Goal: Task Accomplishment & Management: Manage account settings

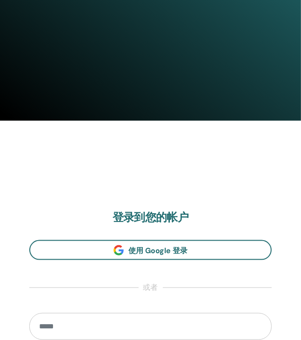
scroll to position [552, 0]
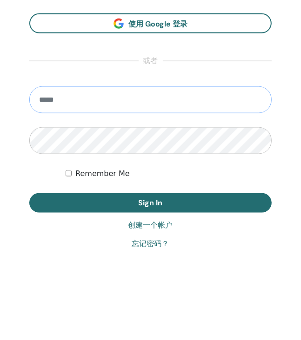
type input "**********"
click at [218, 104] on input "**********" at bounding box center [150, 99] width 242 height 27
drag, startPoint x: 229, startPoint y: 98, endPoint x: -103, endPoint y: 125, distance: 333.1
click at [67, 105] on input "email" at bounding box center [150, 99] width 242 height 27
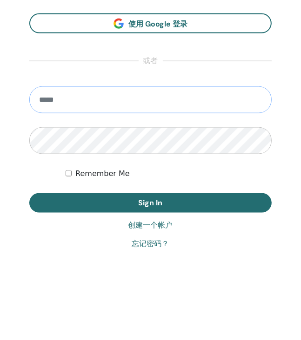
click at [60, 105] on input "email" at bounding box center [150, 99] width 242 height 27
type input "**********"
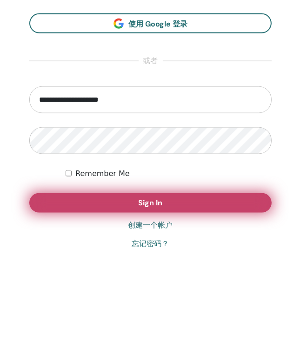
click at [165, 200] on button "Sign In" at bounding box center [150, 203] width 242 height 20
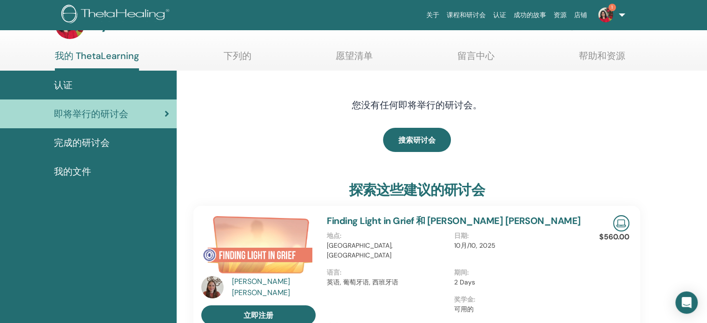
scroll to position [46, 0]
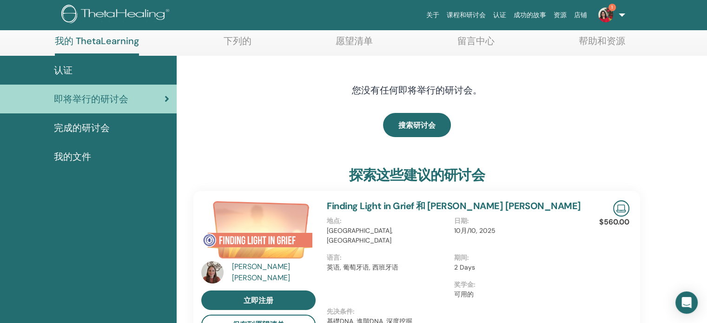
click at [621, 14] on link "1" at bounding box center [610, 15] width 38 height 30
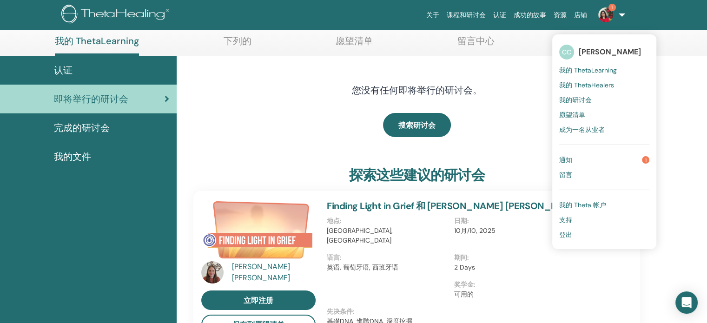
click at [583, 71] on span "我的 ThetaLearning" at bounding box center [588, 70] width 58 height 8
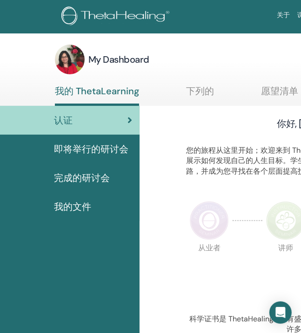
click at [116, 116] on div "认证" at bounding box center [69, 120] width 125 height 14
click at [96, 167] on link "完成的研讨会" at bounding box center [69, 178] width 139 height 29
click at [95, 176] on span "完成的研讨会" at bounding box center [82, 178] width 56 height 14
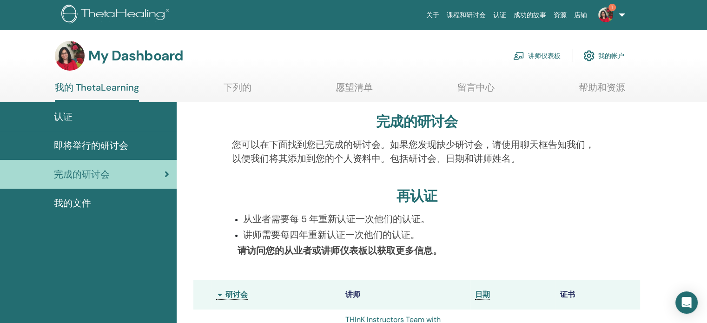
click at [300, 11] on img at bounding box center [605, 14] width 15 height 15
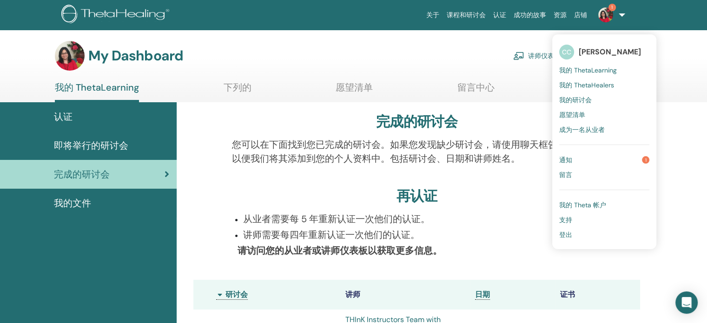
click at [300, 83] on span "我的 ThetaHealers" at bounding box center [586, 85] width 55 height 8
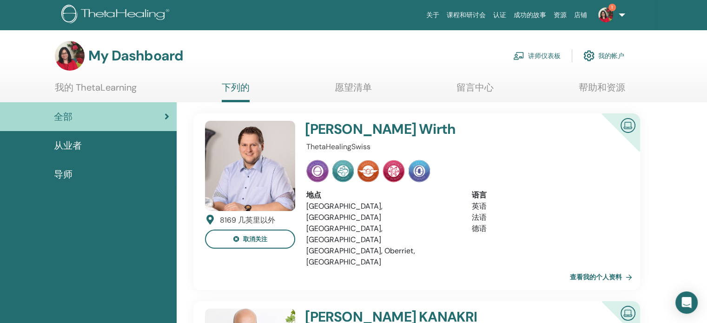
click at [620, 14] on link "1" at bounding box center [610, 15] width 38 height 30
